Goal: Register for event/course

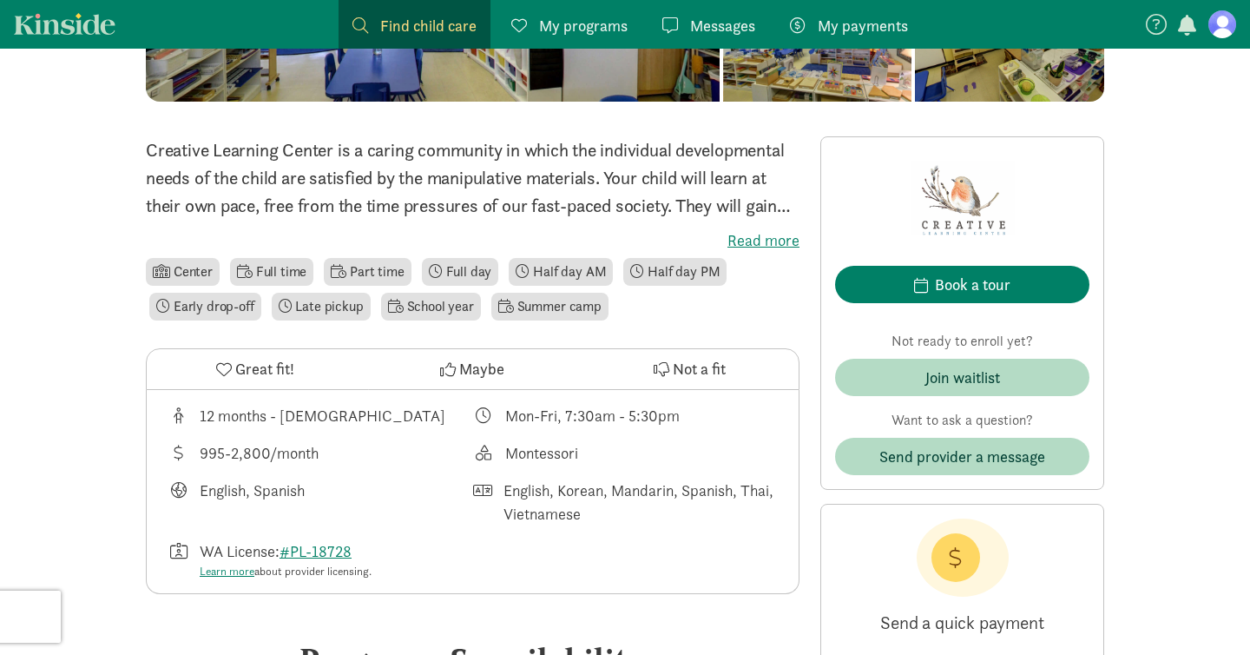
scroll to position [365, 0]
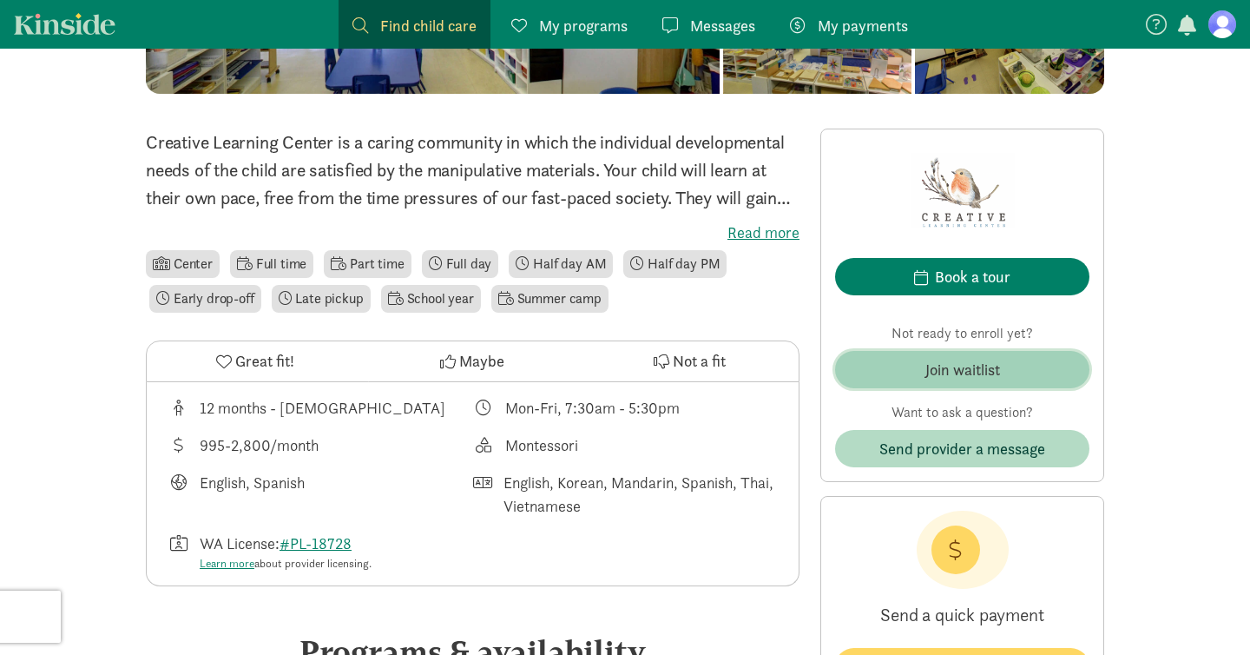
click at [983, 371] on div "Join waitlist" at bounding box center [962, 369] width 75 height 23
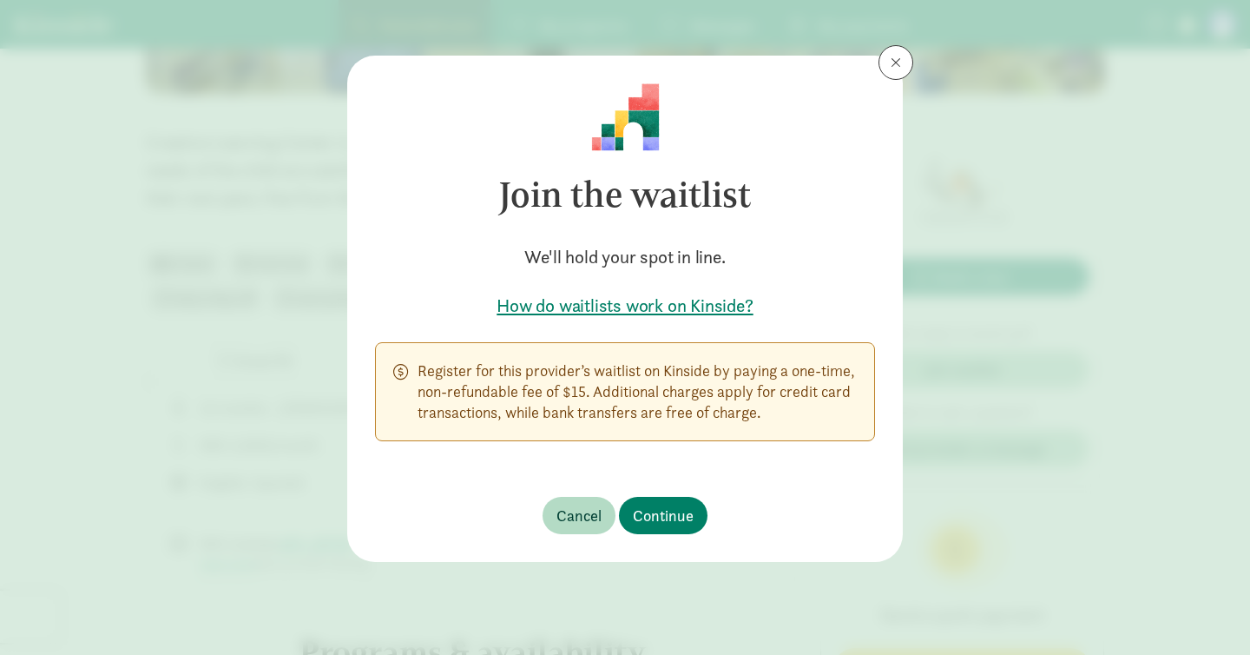
click at [612, 303] on h5 "How do waitlists work on Kinside?" at bounding box center [625, 305] width 500 height 24
click at [668, 511] on span "Continue" at bounding box center [663, 515] width 61 height 23
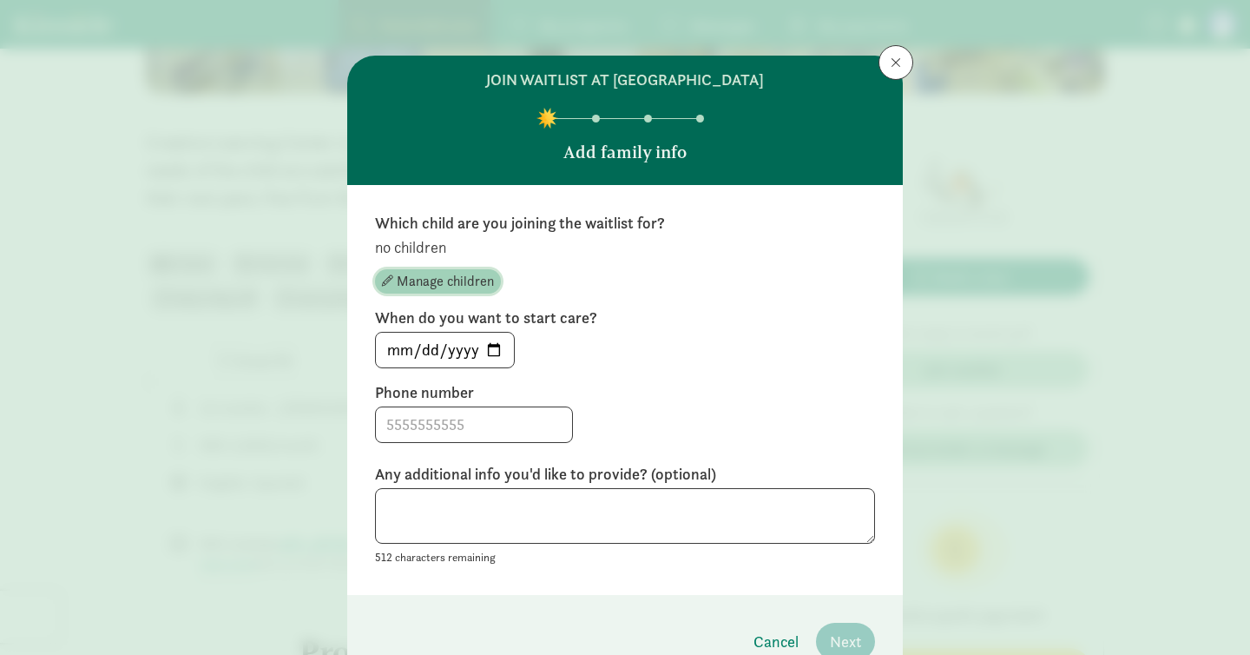
click at [417, 286] on span "Manage children" at bounding box center [445, 281] width 97 height 21
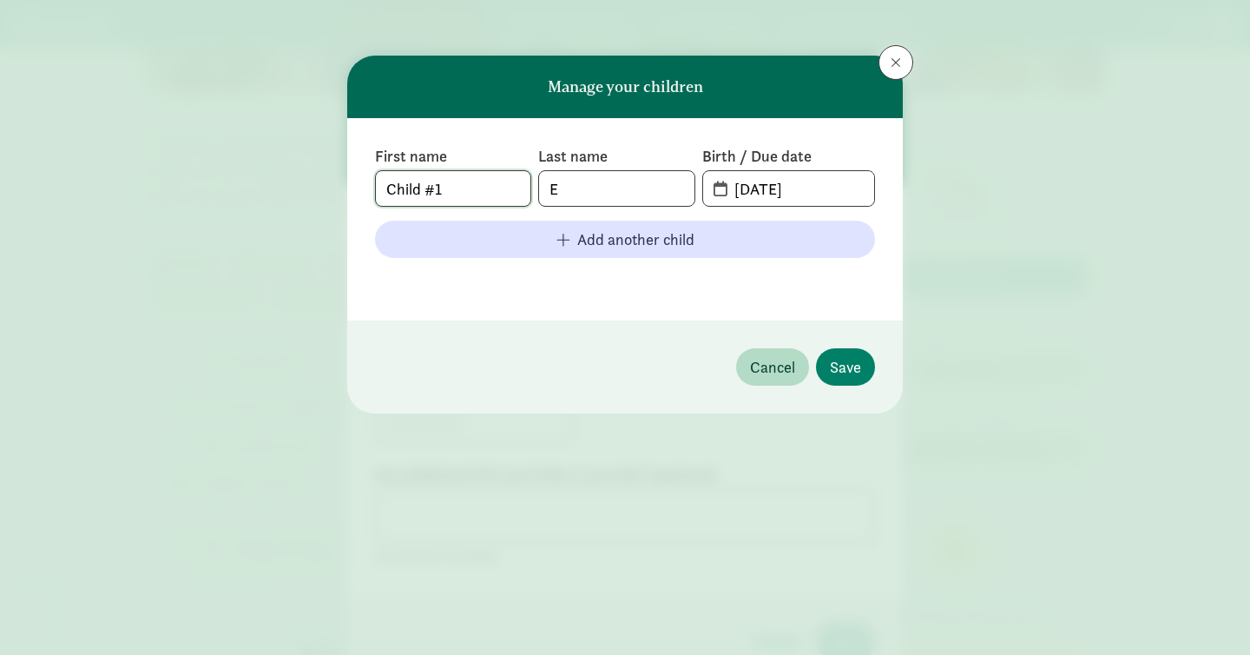
click at [457, 200] on input "Child #1" at bounding box center [453, 188] width 155 height 35
type input "[PERSON_NAME]"
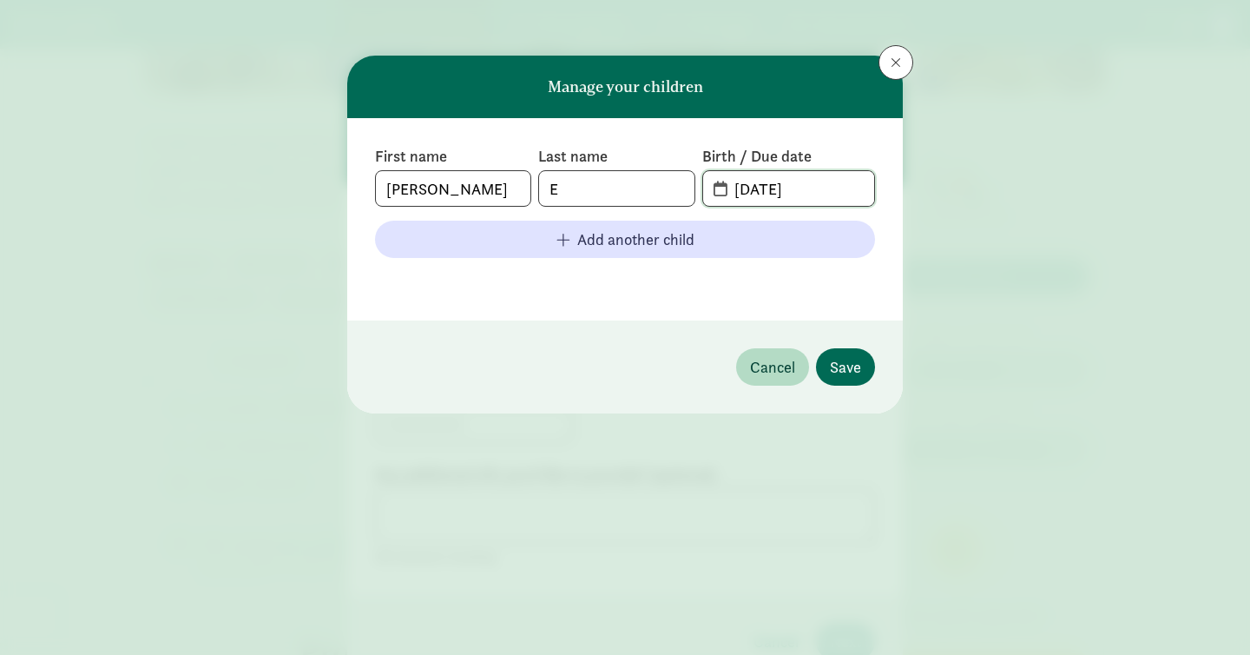
type input "[DATE]"
click at [852, 374] on span "Save" at bounding box center [845, 366] width 31 height 23
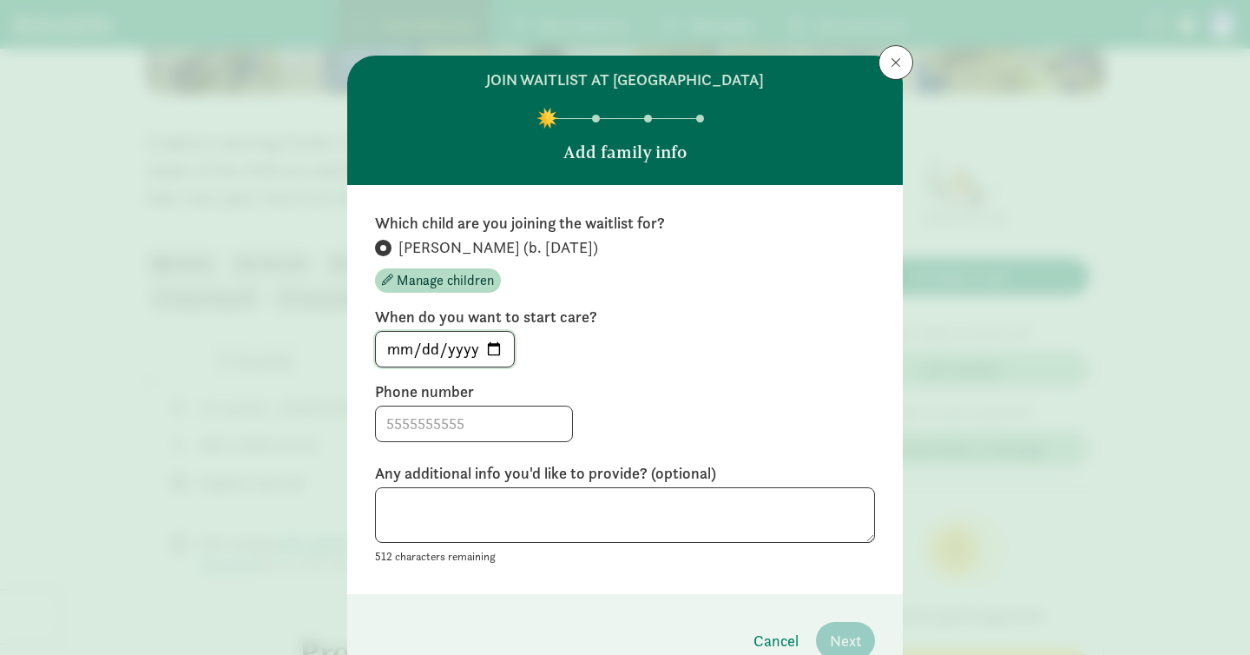
click at [499, 348] on input "[DATE]" at bounding box center [445, 349] width 138 height 35
type input "[DATE]"
click at [441, 439] on input at bounding box center [474, 423] width 196 height 35
click at [591, 583] on div "Which child are you joining the waitlist for? [PERSON_NAME] (b. [DATE]) Manage …" at bounding box center [625, 389] width 556 height 409
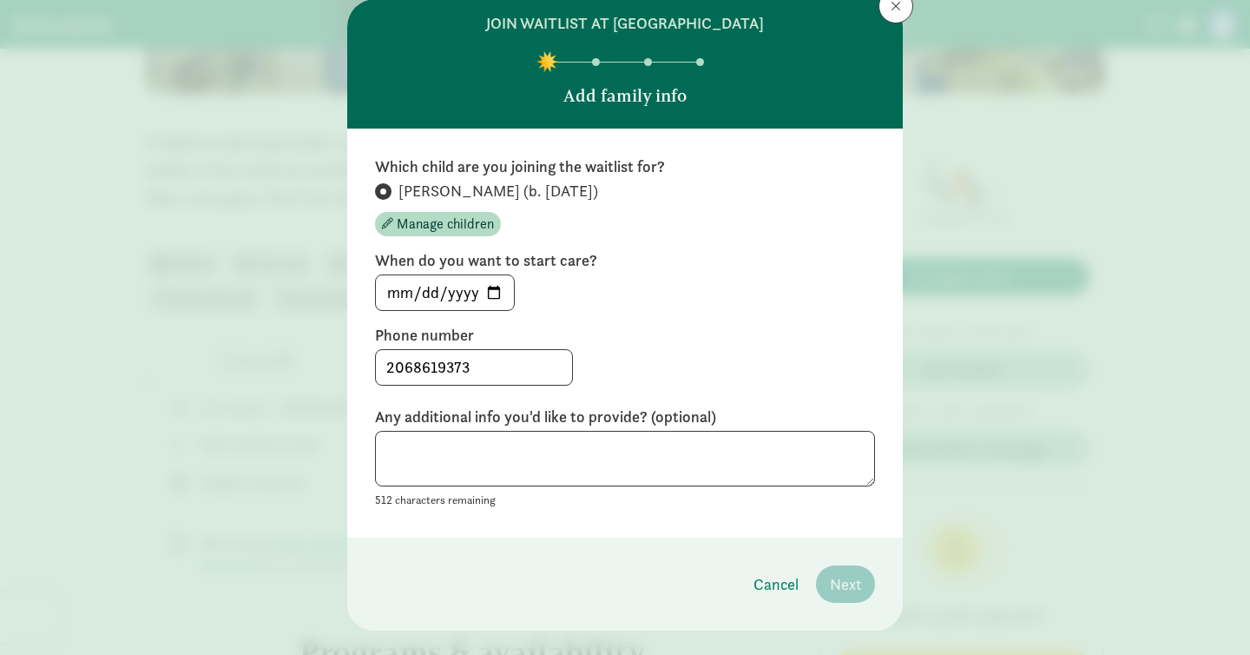
scroll to position [67, 0]
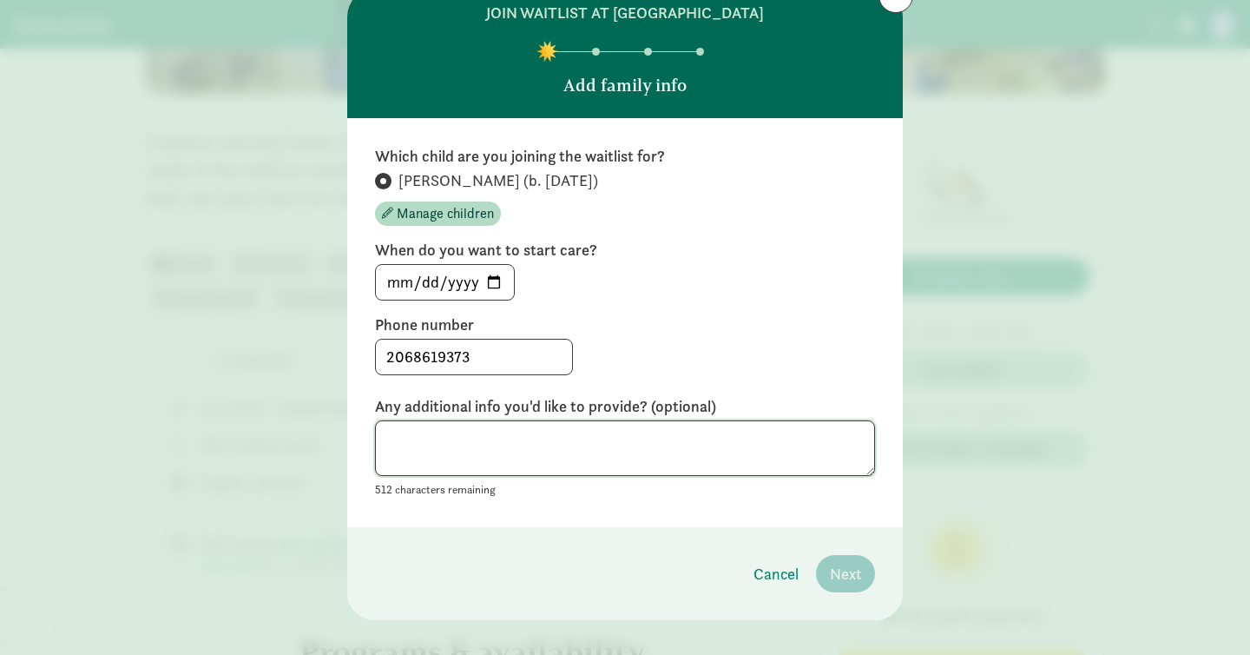
click at [736, 471] on textarea at bounding box center [625, 448] width 500 height 56
click at [612, 464] on textarea at bounding box center [625, 448] width 500 height 56
click at [518, 356] on input "2068619373" at bounding box center [474, 356] width 196 height 35
click at [413, 361] on input "2068619373" at bounding box center [474, 356] width 196 height 35
click at [443, 359] on input "206-8619373" at bounding box center [474, 356] width 196 height 35
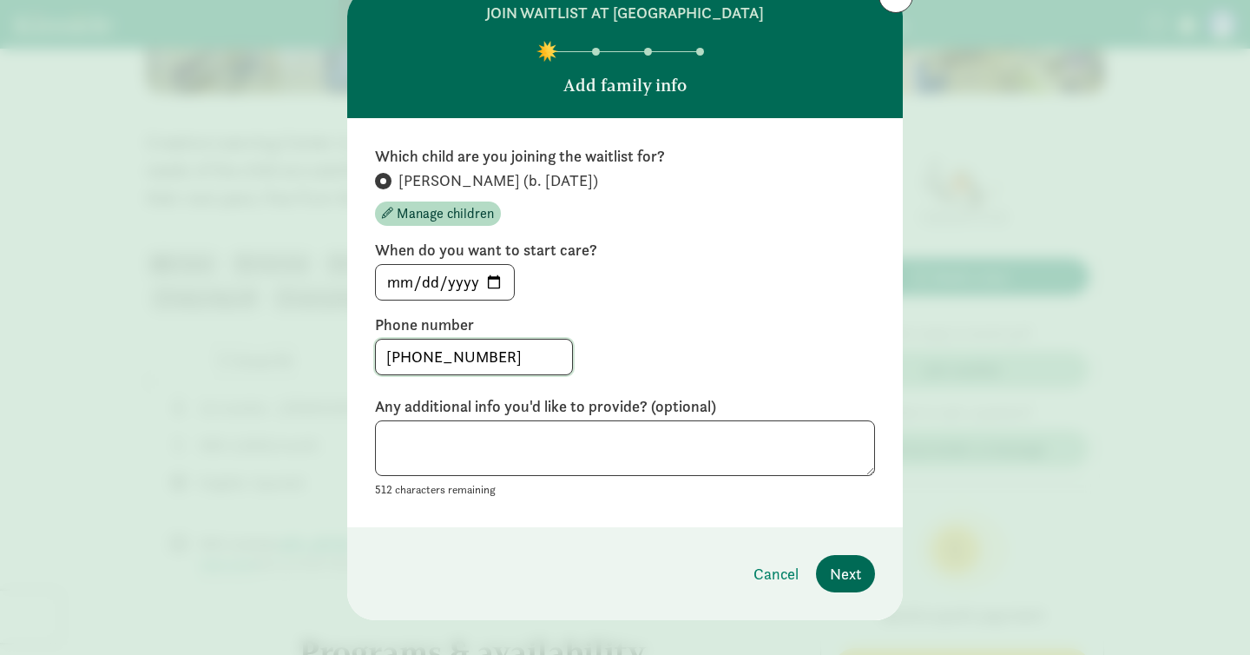
type input "[PHONE_NUMBER]"
click at [846, 580] on span "Next" at bounding box center [845, 573] width 31 height 23
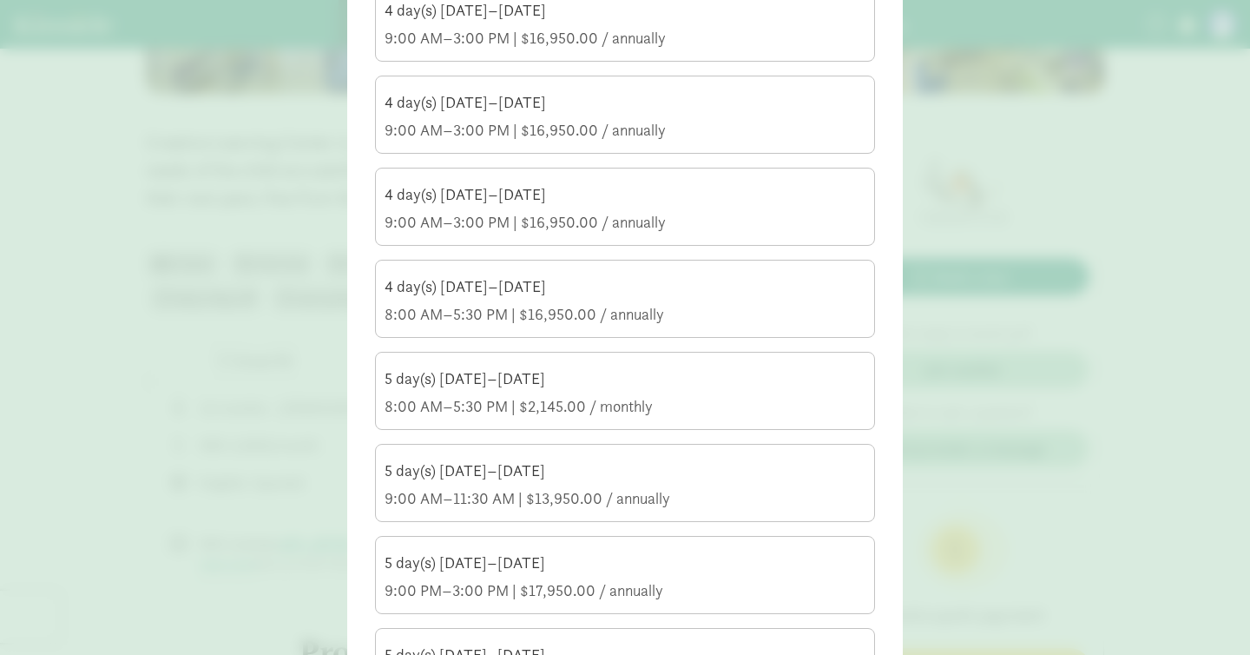
scroll to position [1875, 0]
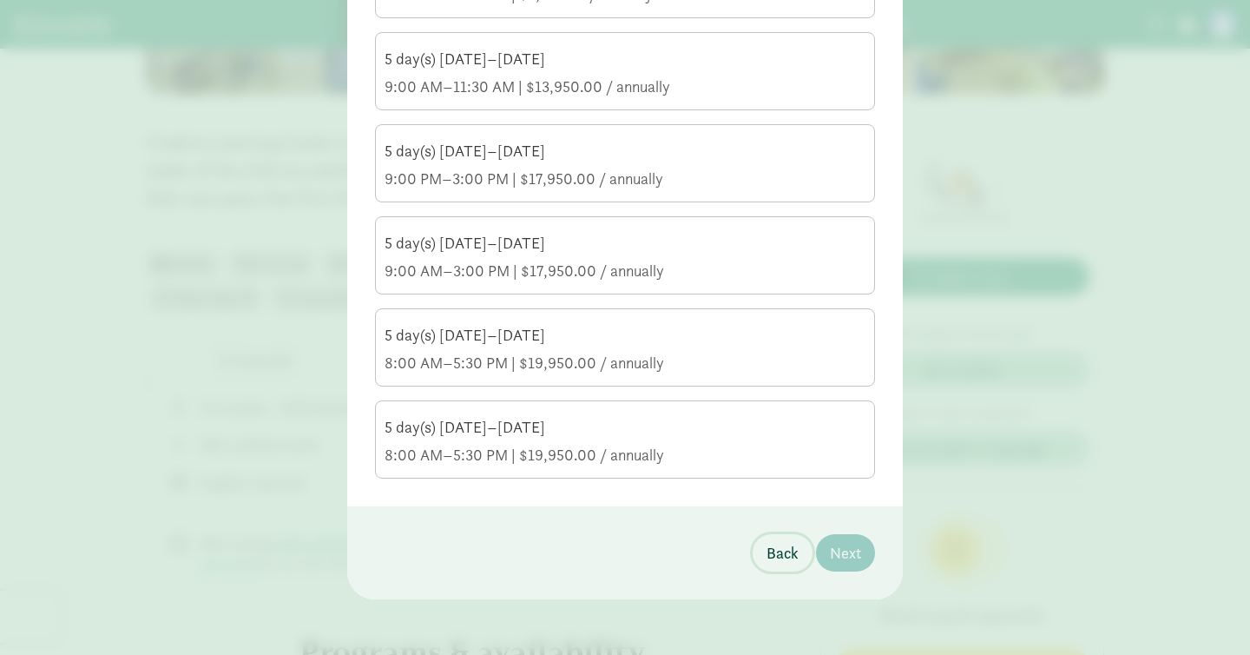
click at [788, 550] on span "Back" at bounding box center [783, 552] width 32 height 23
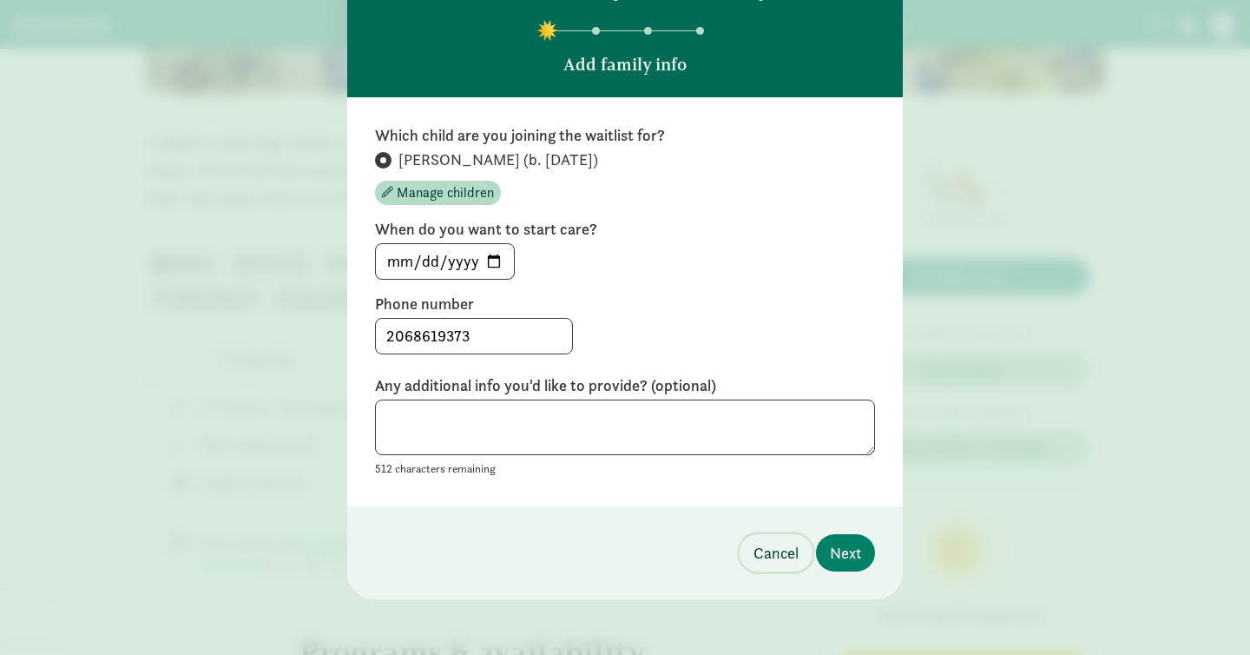
scroll to position [88, 0]
click at [495, 262] on input "[DATE]" at bounding box center [445, 261] width 138 height 35
type input "[DATE]"
click at [850, 558] on span "Next" at bounding box center [845, 552] width 31 height 23
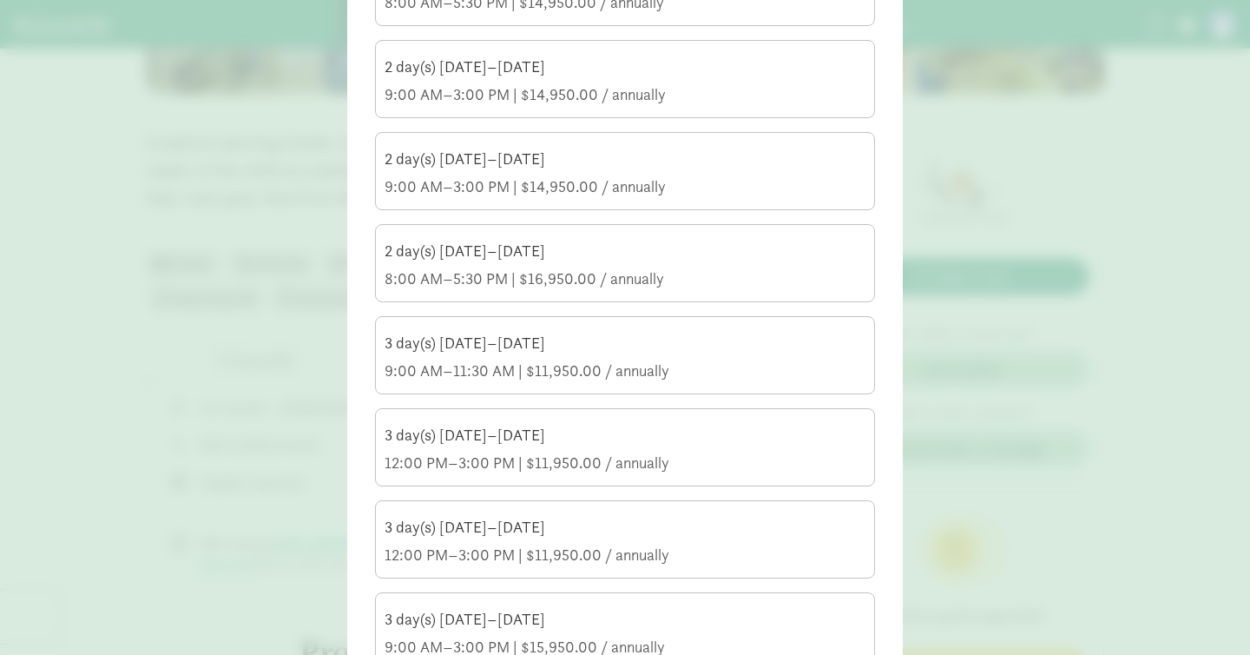
scroll to position [296, 0]
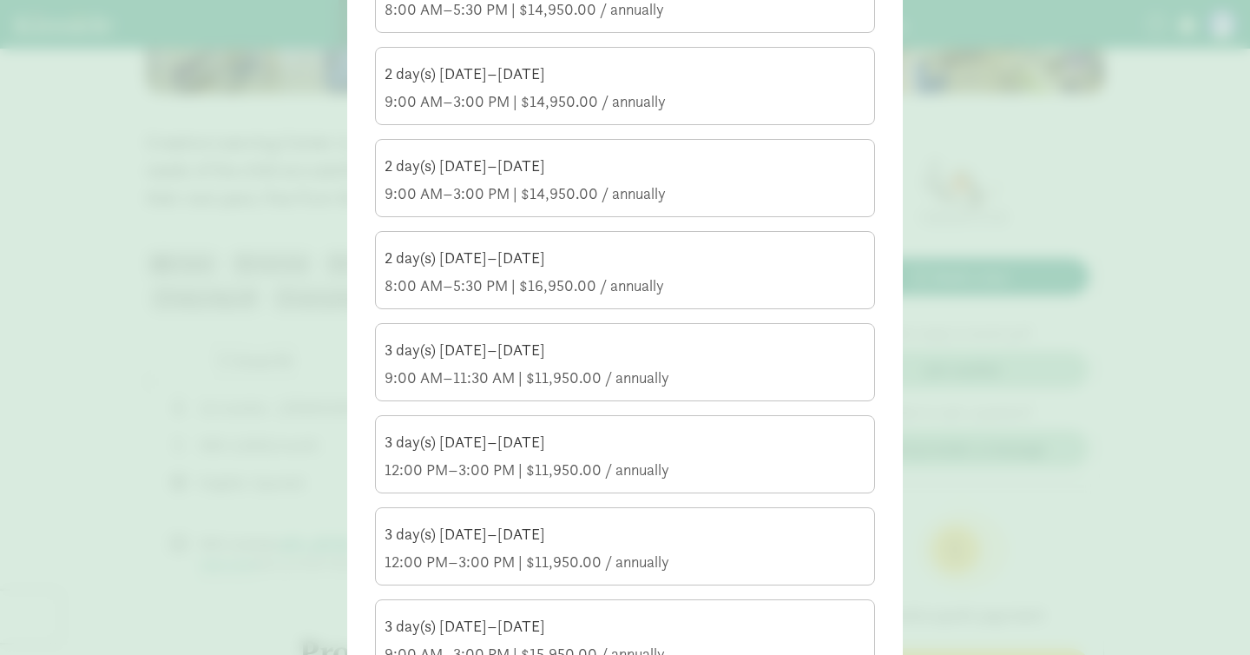
click at [740, 351] on div "3 day(s) [DATE]–[DATE]" at bounding box center [625, 349] width 481 height 21
click at [0, 0] on input "3 day(s) [DATE]–[DATE] 9:00 AM–11:30 AM | $11,950.00 / annually" at bounding box center [0, 0] width 0 height 0
click at [721, 441] on div "3 day(s) [DATE]–[DATE]" at bounding box center [625, 441] width 481 height 21
click at [0, 0] on input "3 day(s) [DATE]–[DATE] 12:00 PM–3:00 PM | $11,950.00 / annually" at bounding box center [0, 0] width 0 height 0
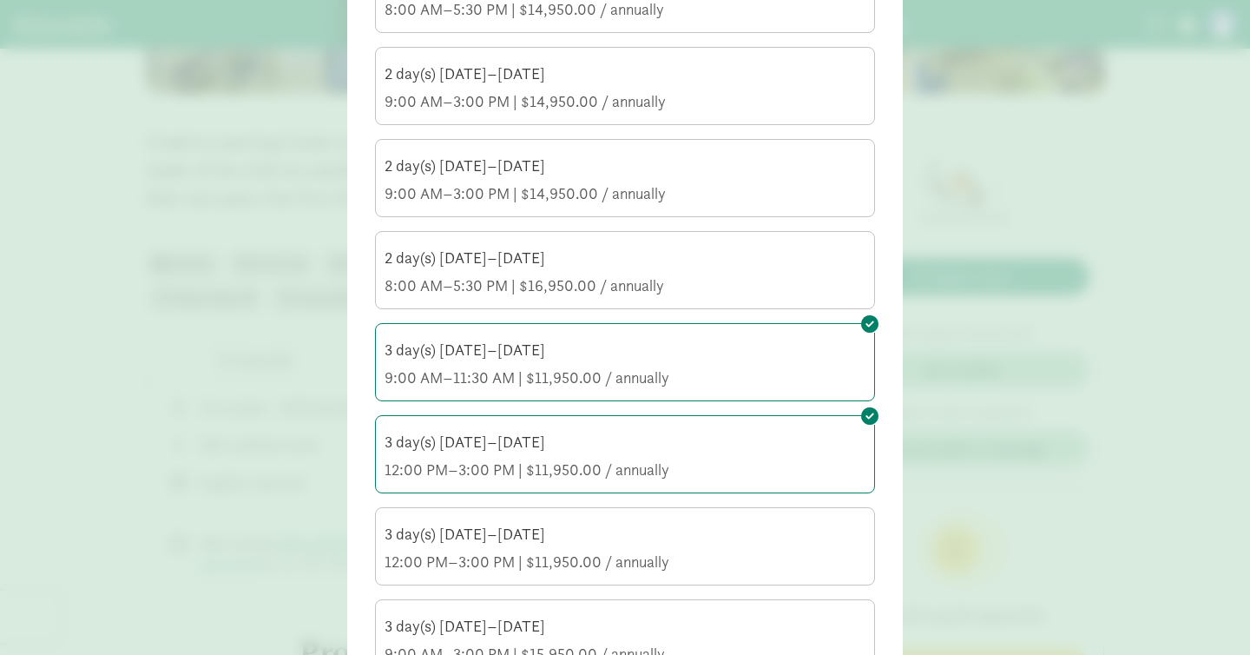
click at [572, 551] on div "12:00 PM–3:00 PM | $11,950.00 / annually" at bounding box center [625, 561] width 481 height 21
click at [0, 0] on input "3 day(s) [DATE]–[DATE] 12:00 PM–3:00 PM | $11,950.00 / annually" at bounding box center [0, 0] width 0 height 0
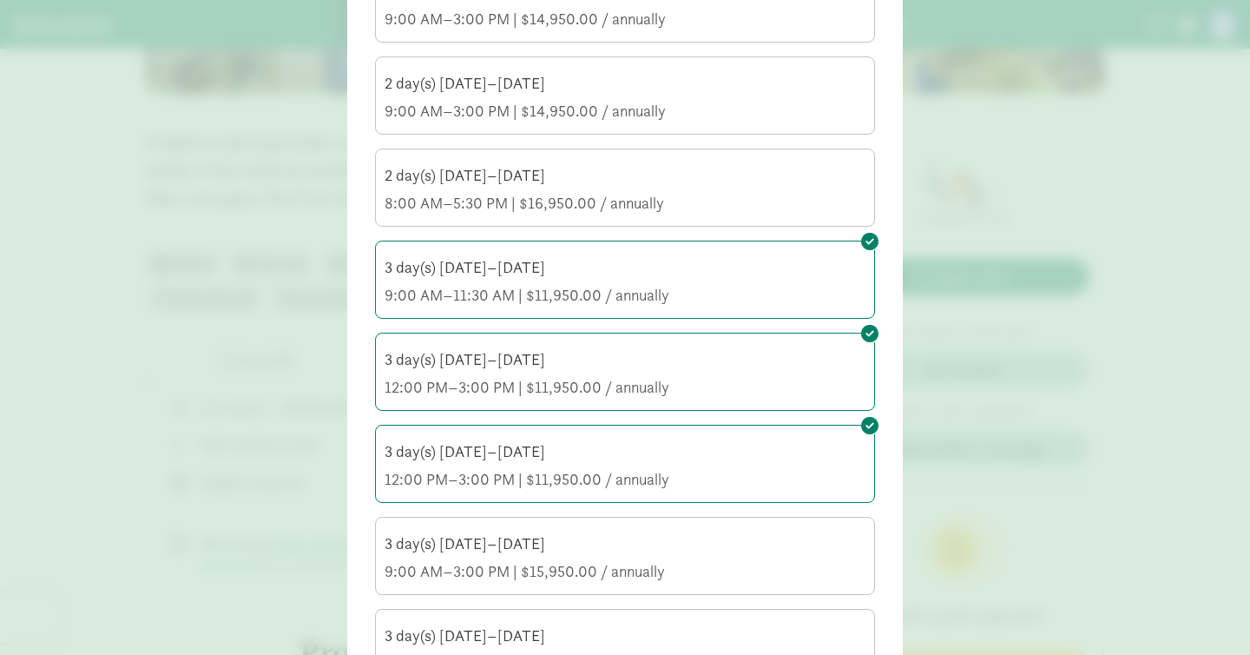
scroll to position [384, 0]
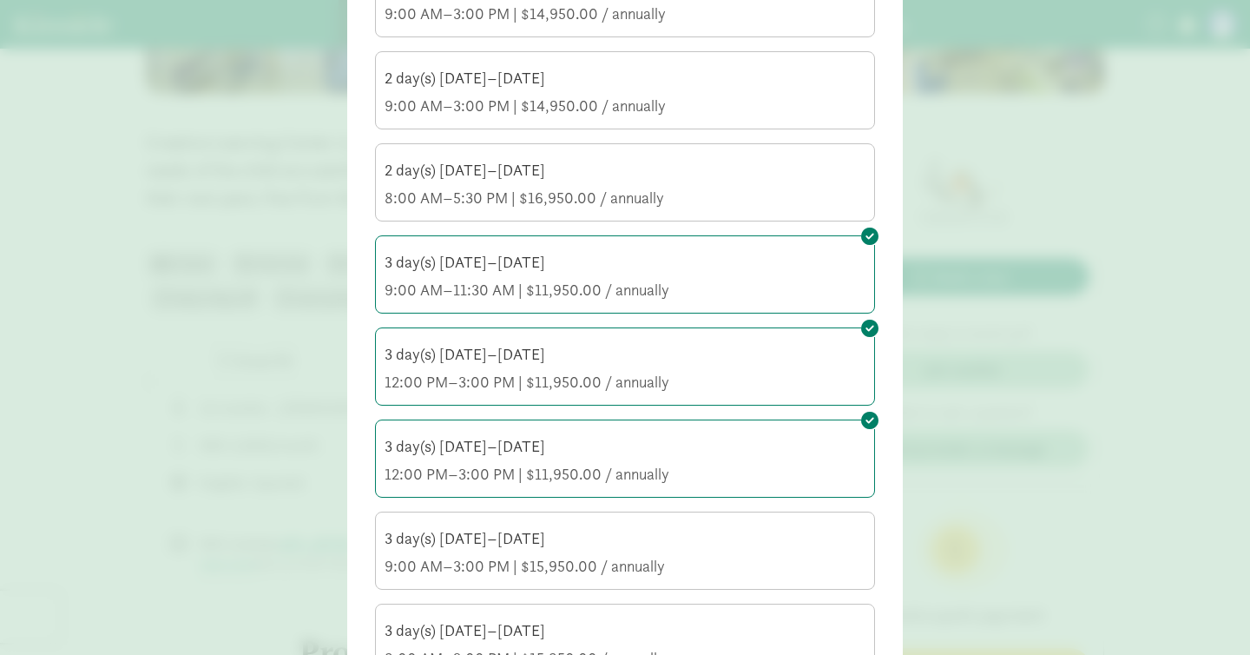
click at [572, 551] on div "3 day(s) [DATE]–[DATE] 9:00 AM–3:00 PM | $15,950.00 / annually" at bounding box center [625, 552] width 481 height 49
click at [0, 0] on input "3 day(s) [DATE]–[DATE] 9:00 AM–3:00 PM | $15,950.00 / annually" at bounding box center [0, 0] width 0 height 0
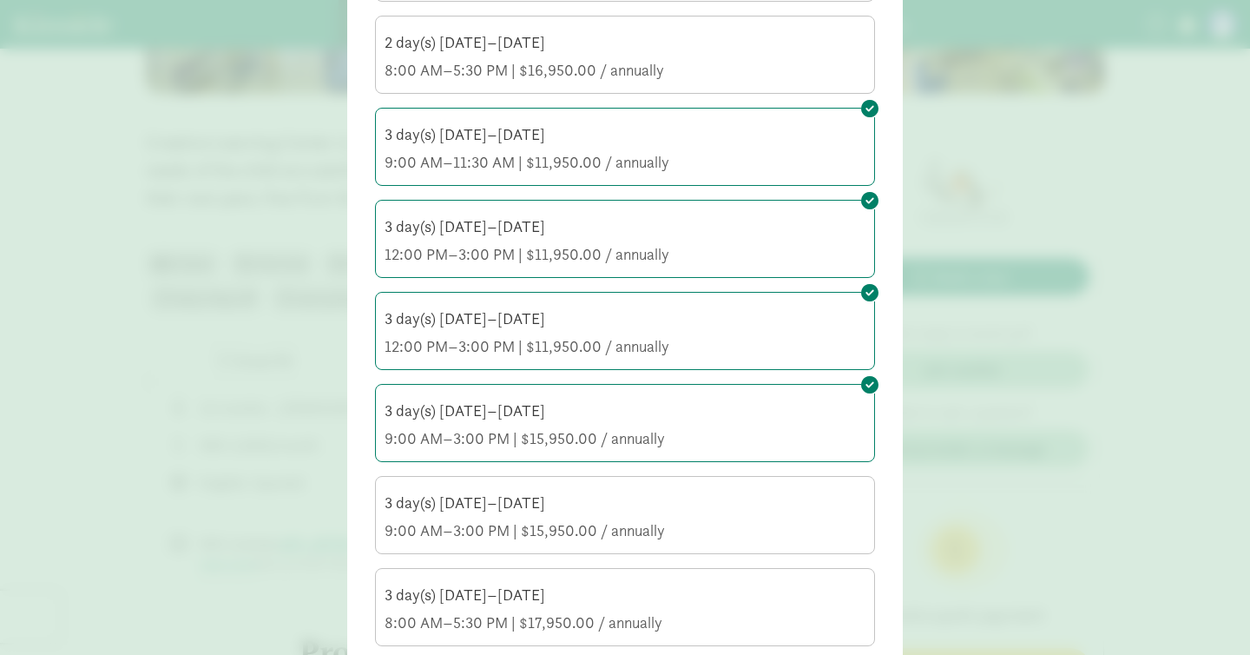
scroll to position [512, 0]
click at [569, 515] on div "3 day(s) [DATE]–[DATE] 9:00 AM–3:00 PM | $15,950.00 / annually" at bounding box center [625, 515] width 481 height 49
click at [0, 0] on input "3 day(s) [DATE]–[DATE] 9:00 AM–3:00 PM | $15,950.00 / annually" at bounding box center [0, 0] width 0 height 0
click at [590, 519] on div "9:00 AM–3:00 PM | $15,950.00 / annually" at bounding box center [625, 529] width 481 height 21
click at [0, 0] on input "3 day(s) [DATE]–[DATE] 9:00 AM–3:00 PM | $15,950.00 / annually" at bounding box center [0, 0] width 0 height 0
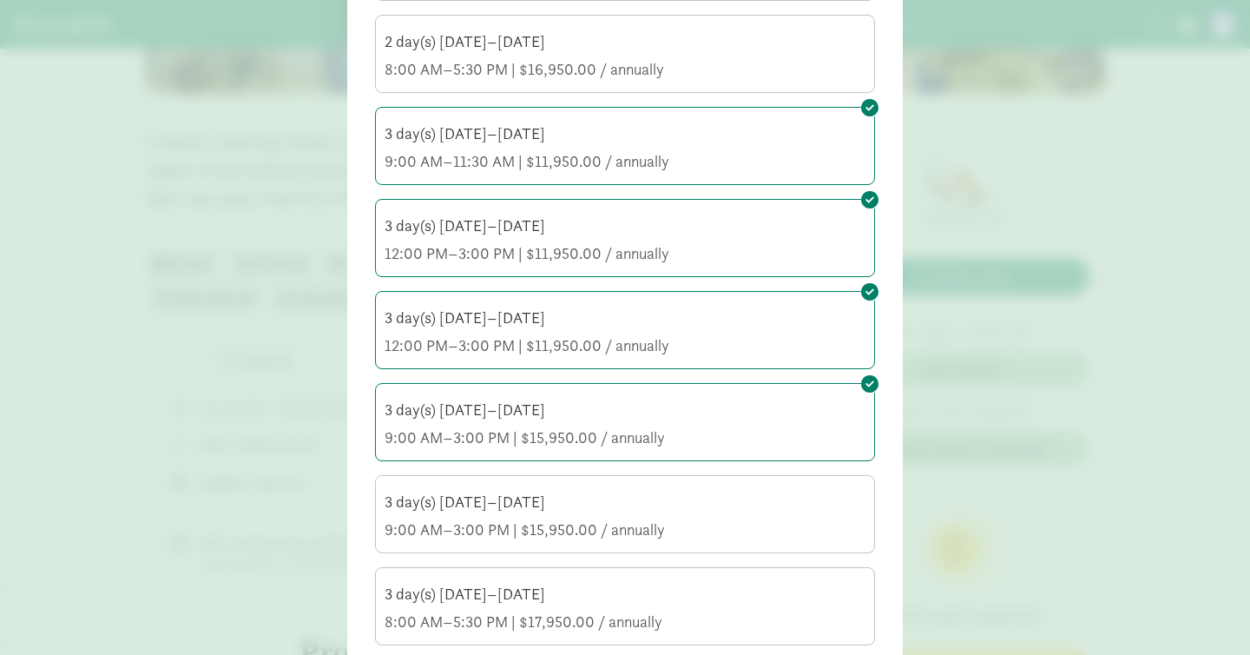
click at [581, 438] on div "9:00 AM–3:00 PM | $15,950.00 / annually" at bounding box center [625, 437] width 481 height 21
click at [0, 0] on input "3 day(s) [DATE]–[DATE] 9:00 AM–3:00 PM | $15,950.00 / annually" at bounding box center [0, 0] width 0 height 0
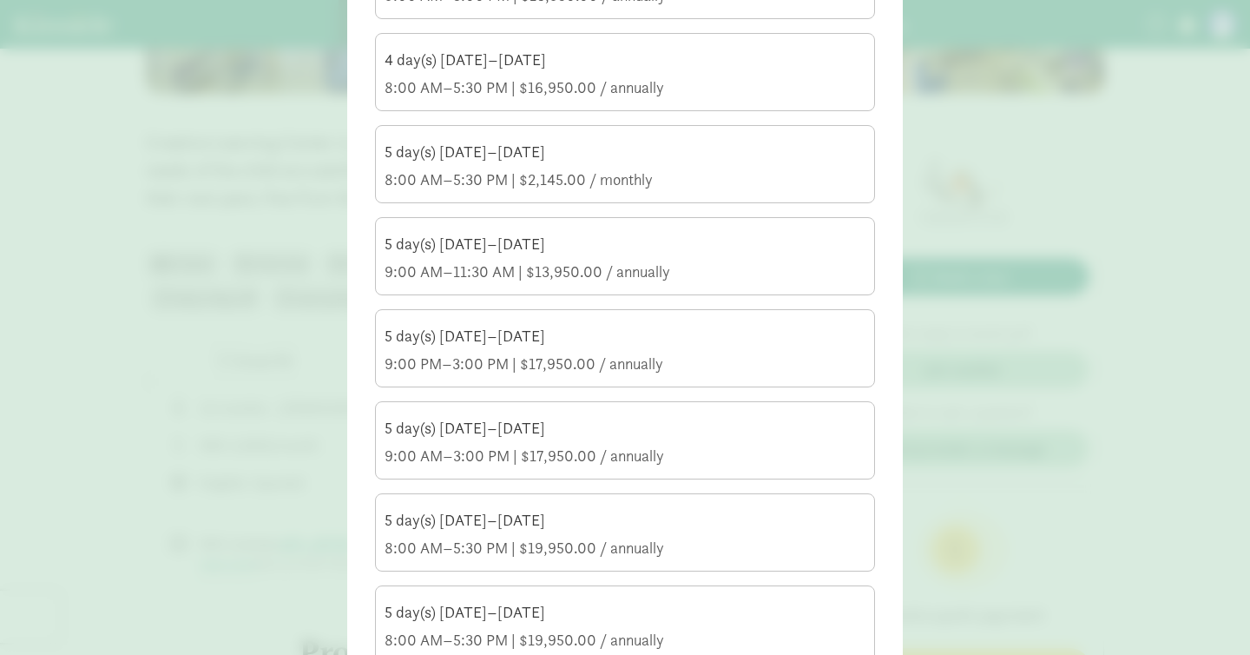
scroll to position [1875, 0]
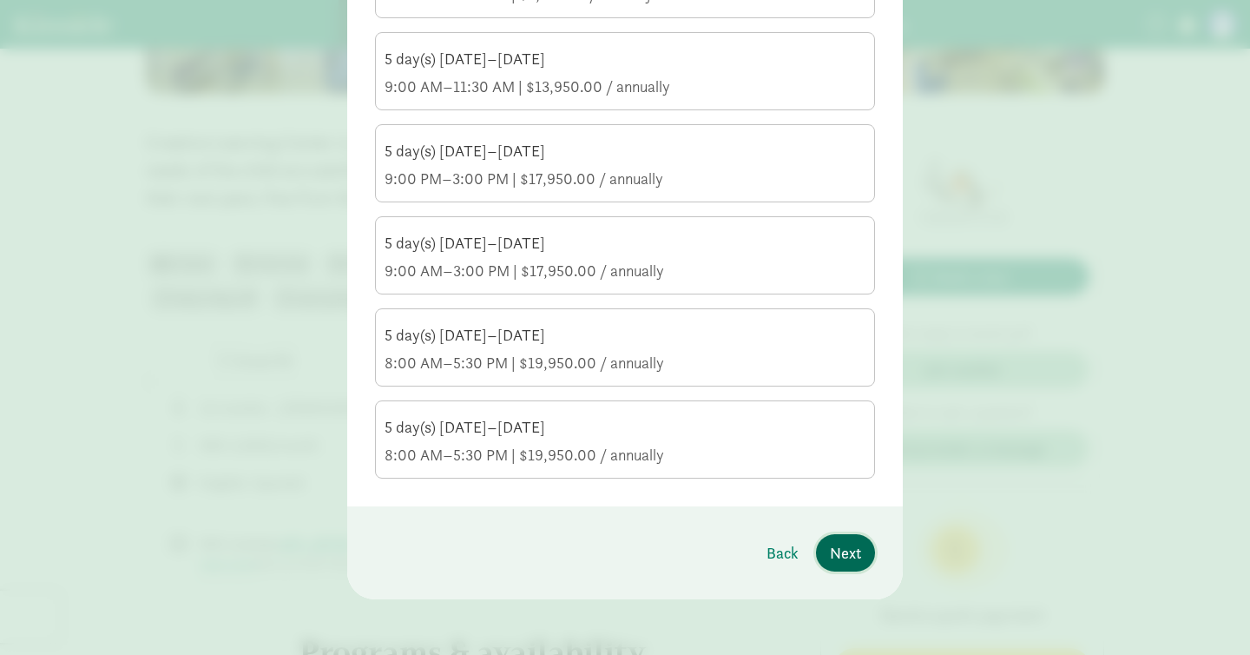
click at [843, 554] on span "Next" at bounding box center [845, 552] width 31 height 23
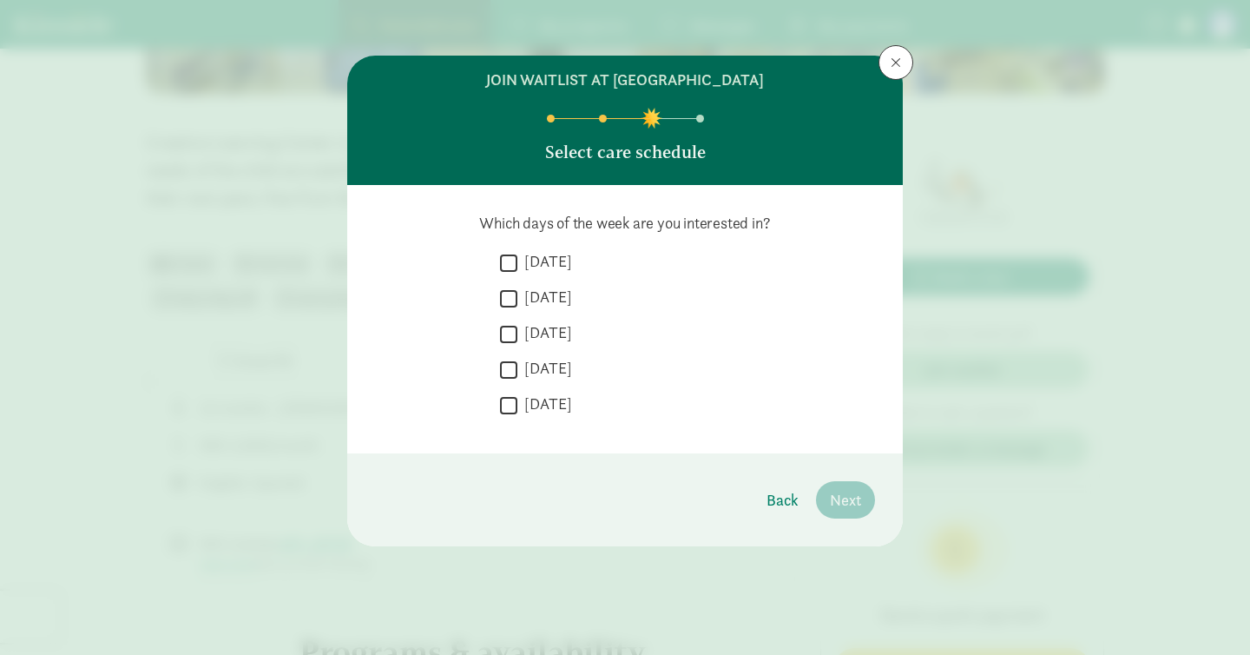
scroll to position [0, 0]
click at [511, 266] on input "[DATE]" at bounding box center [508, 262] width 17 height 23
checkbox input "true"
click at [511, 298] on input "[DATE]" at bounding box center [508, 297] width 17 height 23
checkbox input "true"
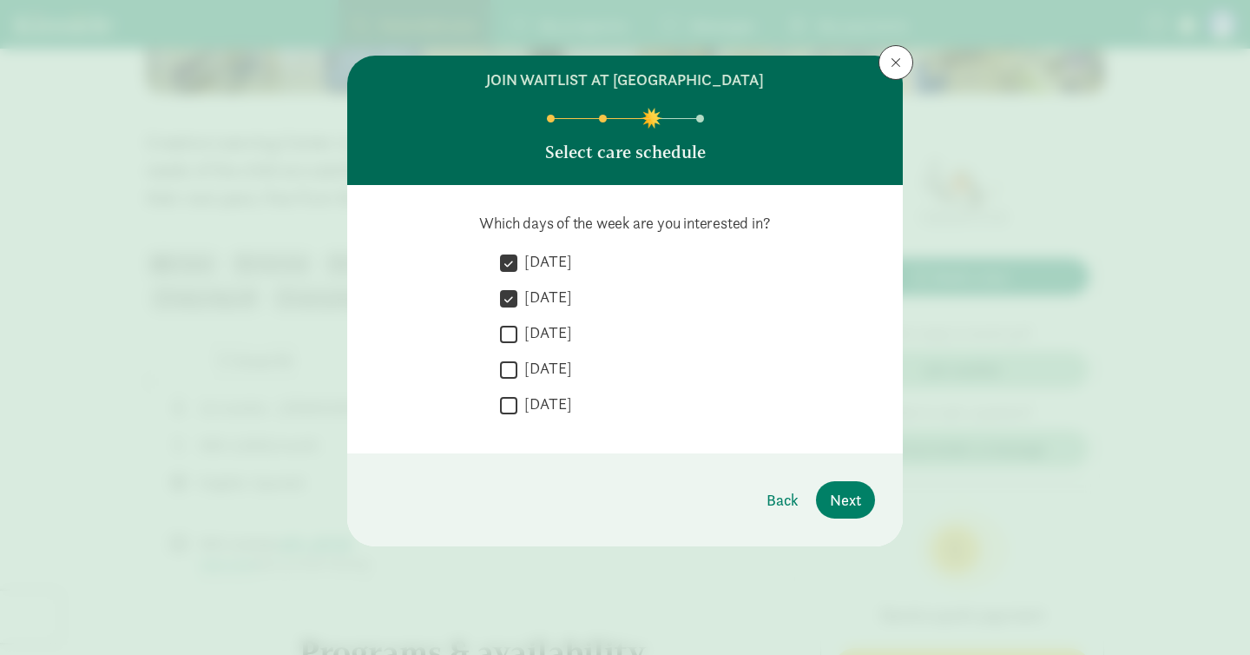
click at [511, 323] on input "[DATE]" at bounding box center [508, 333] width 17 height 23
checkbox input "true"
click at [512, 372] on input "[DATE]" at bounding box center [508, 369] width 17 height 23
checkbox input "true"
click at [512, 417] on div " [DATE]" at bounding box center [687, 409] width 375 height 32
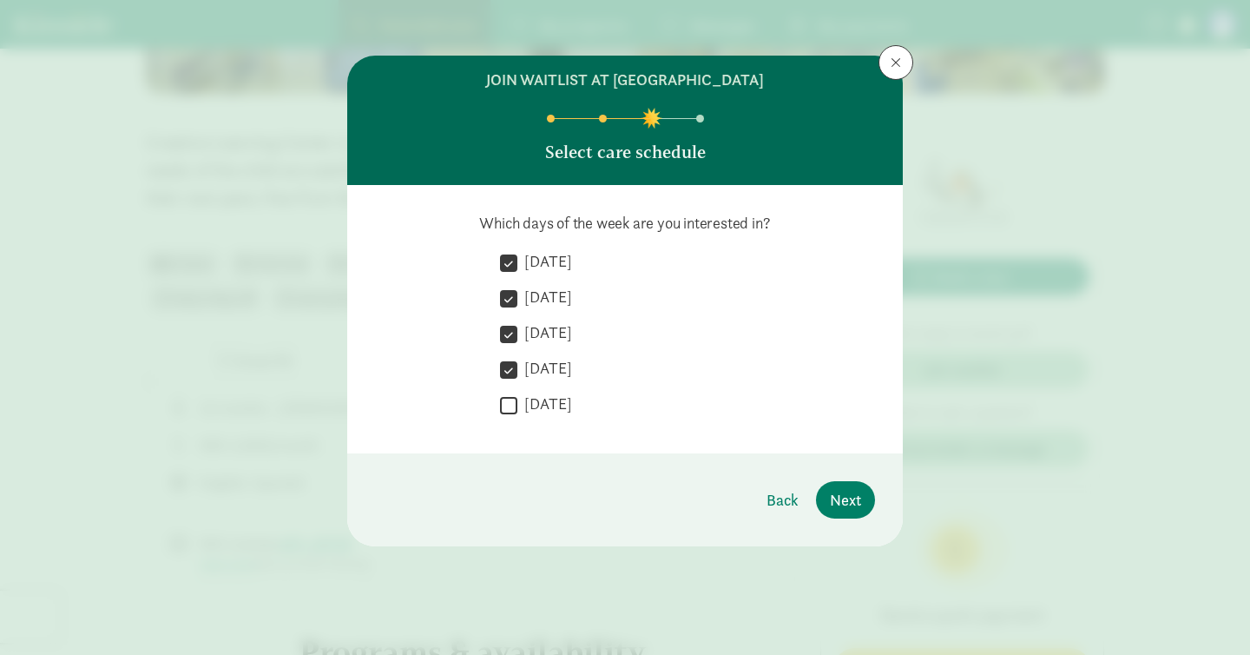
click at [510, 404] on input "[DATE]" at bounding box center [508, 404] width 17 height 23
checkbox input "true"
click at [856, 504] on span "Next" at bounding box center [845, 499] width 31 height 23
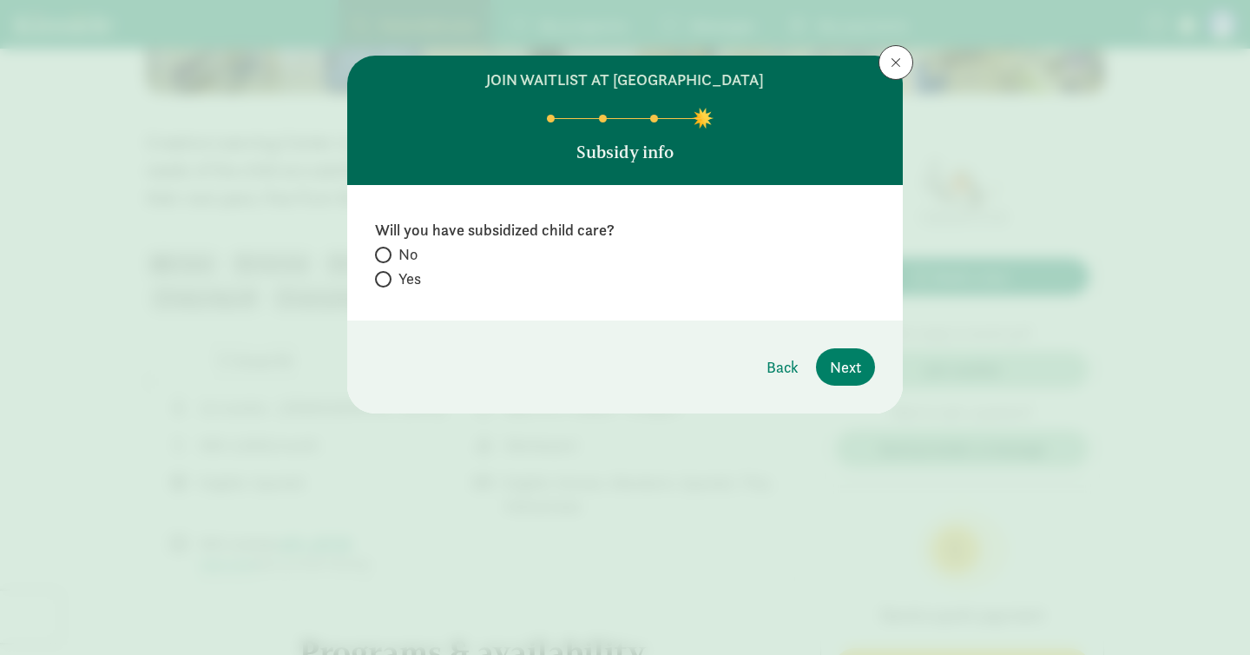
click at [391, 253] on span at bounding box center [383, 255] width 16 height 16
click at [386, 253] on input "No" at bounding box center [380, 254] width 11 height 11
radio input "true"
click at [854, 367] on span "Next" at bounding box center [845, 366] width 31 height 23
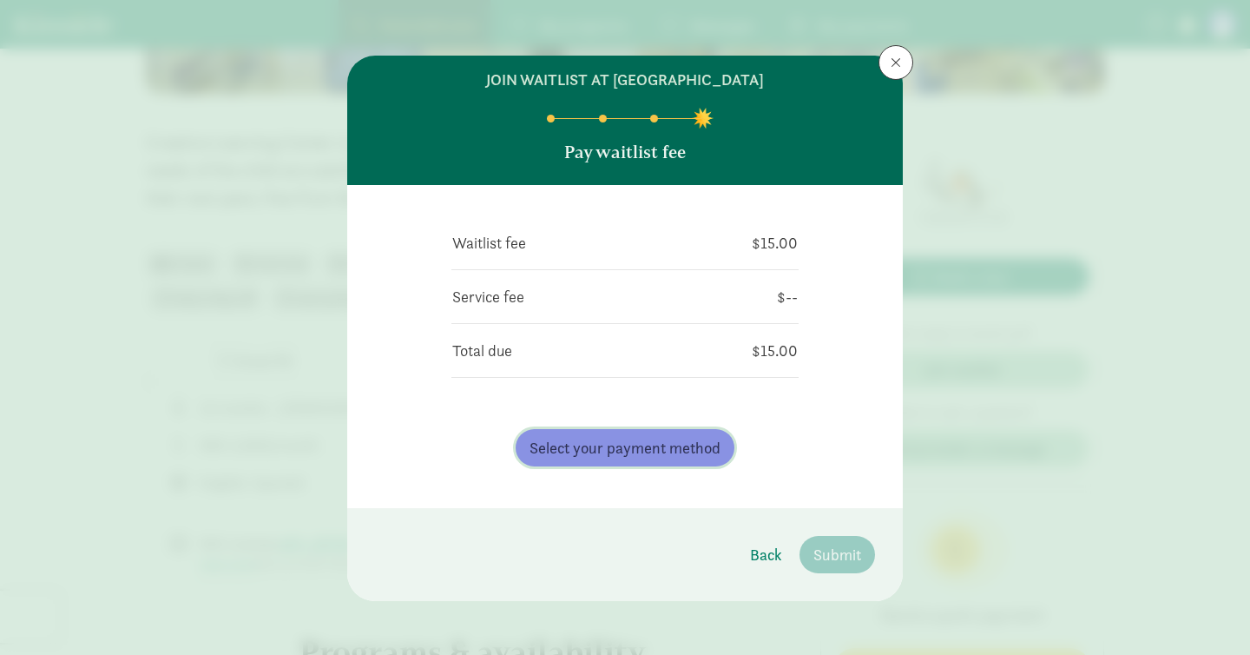
click at [602, 445] on span "Select your payment method" at bounding box center [625, 447] width 191 height 23
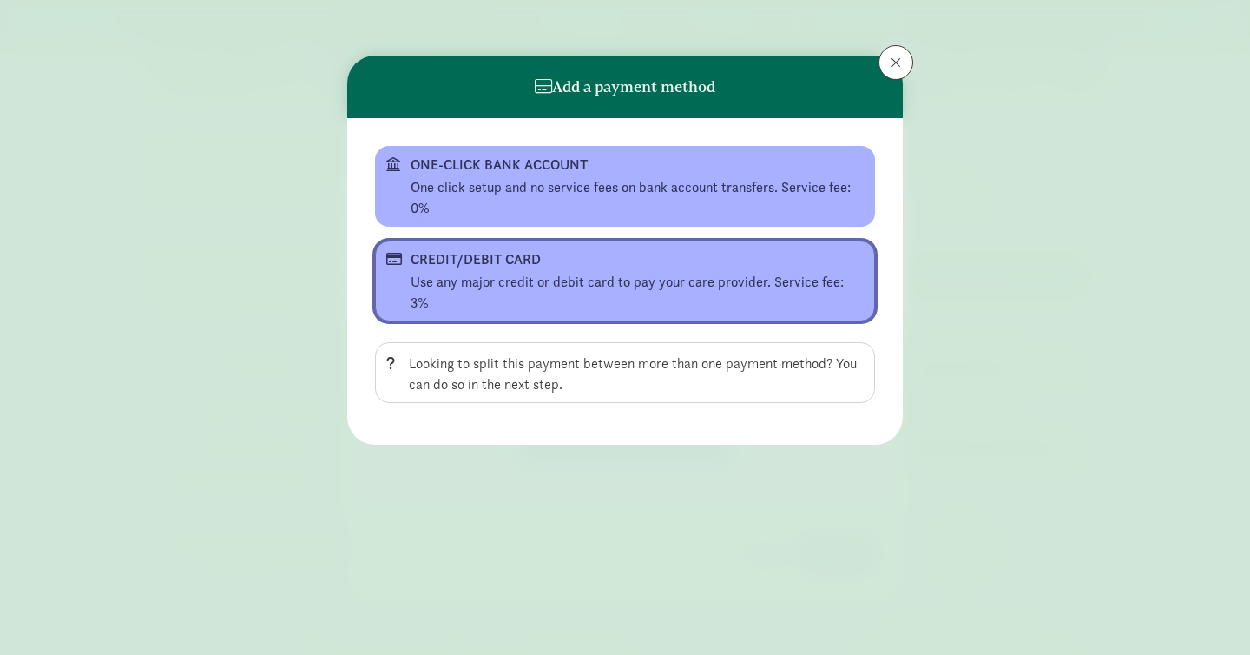
click at [484, 272] on div "Use any major credit or debit card to pay your care provider. Service fee: 3%" at bounding box center [637, 293] width 453 height 42
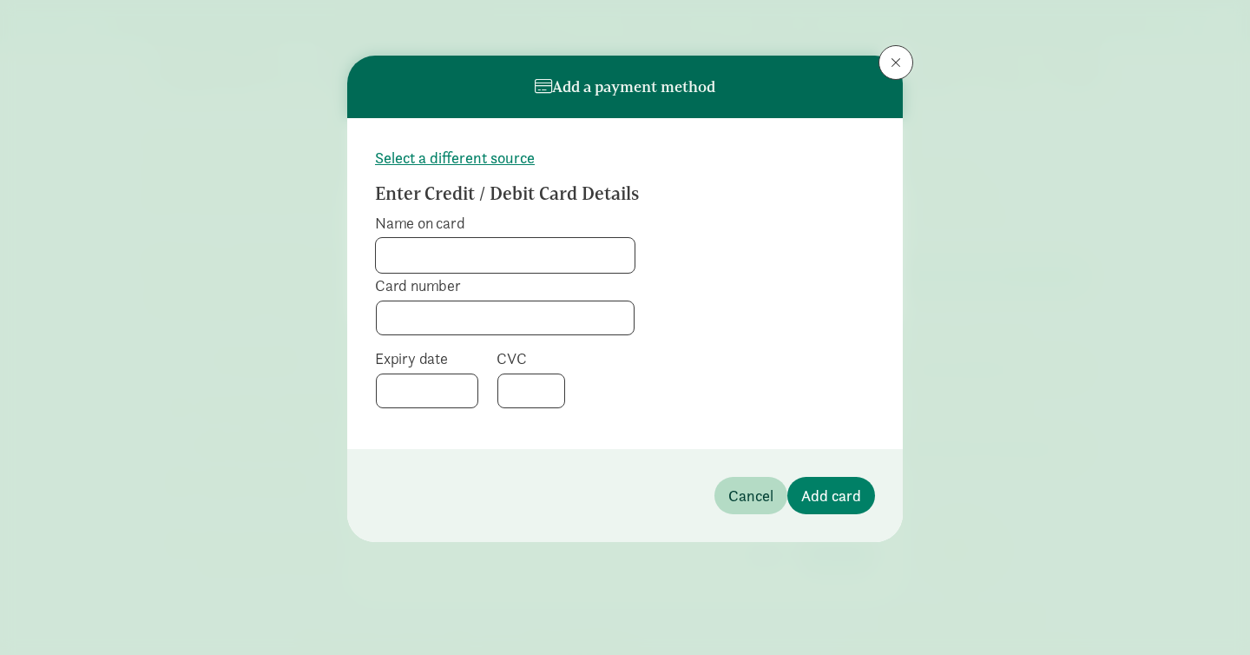
click at [469, 258] on input "Name on card" at bounding box center [505, 255] width 259 height 35
type input "[PERSON_NAME]"
click at [514, 334] on span "Card number" at bounding box center [505, 311] width 260 height 73
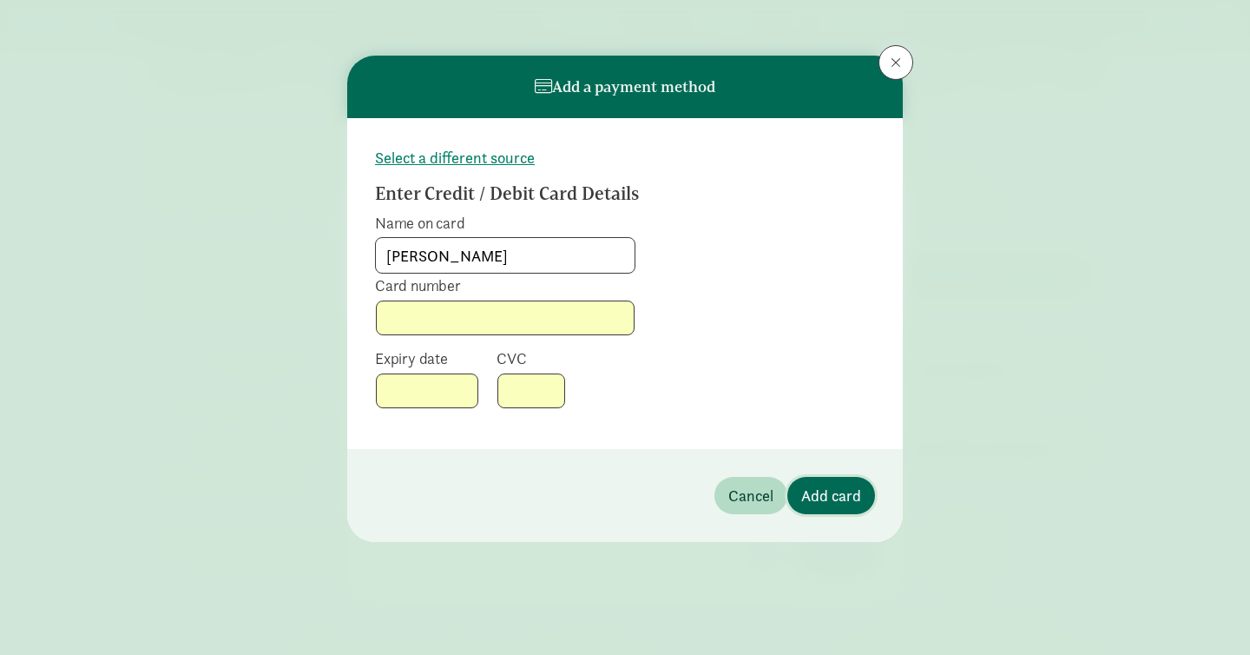
click at [837, 505] on span "Add card" at bounding box center [831, 495] width 60 height 23
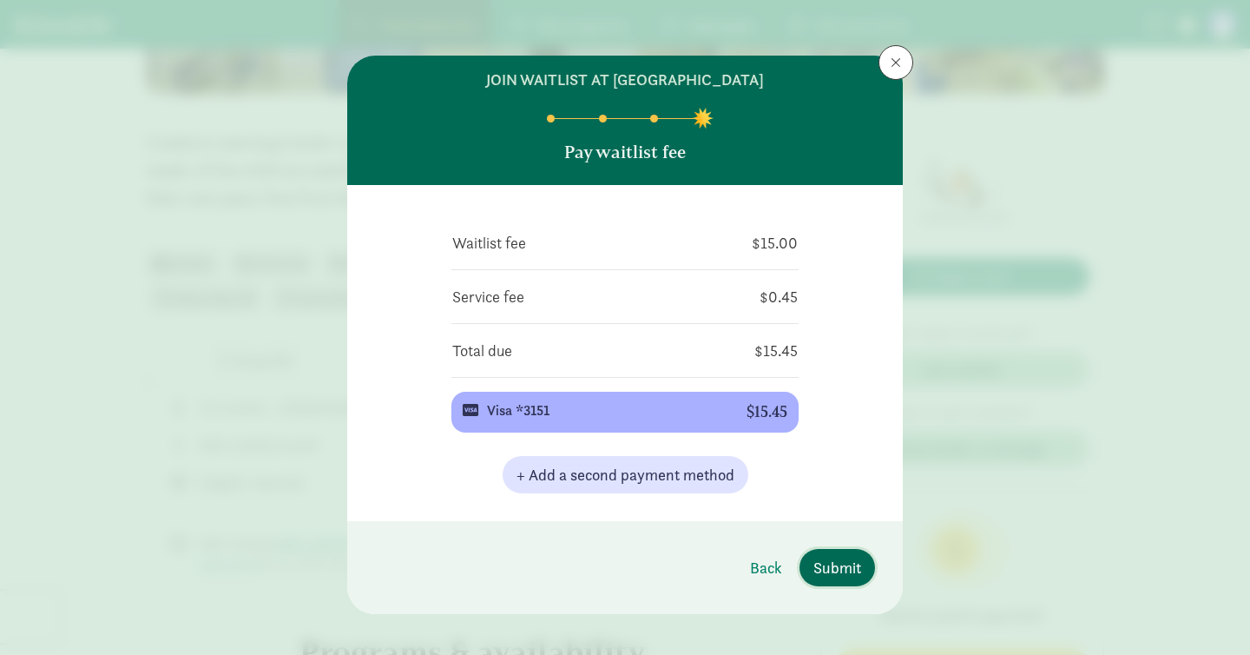
click at [839, 569] on span "Submit" at bounding box center [837, 567] width 48 height 23
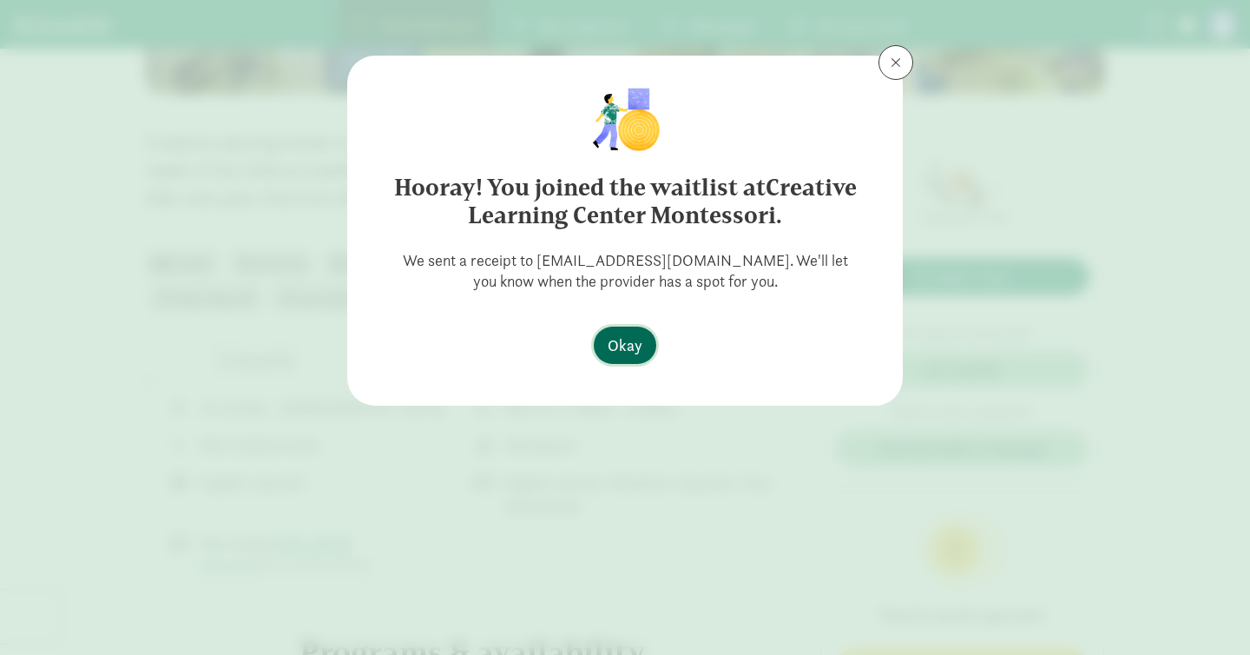
click at [624, 352] on span "Okay" at bounding box center [625, 344] width 35 height 23
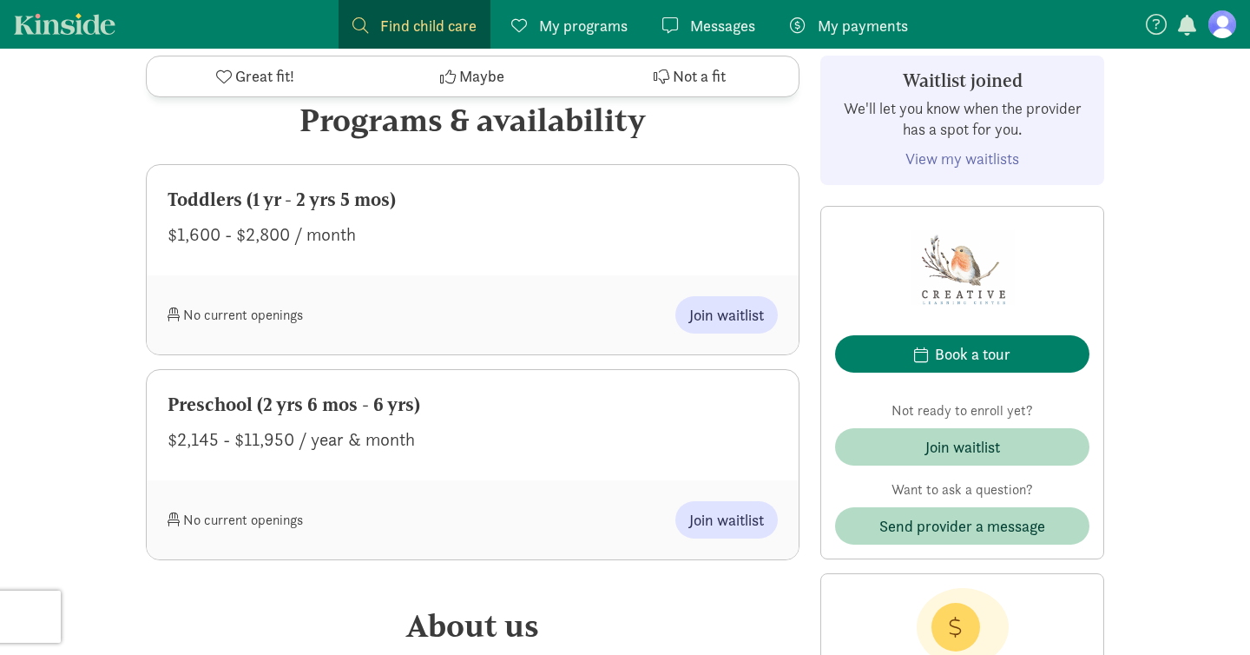
scroll to position [898, 0]
